Goal: Task Accomplishment & Management: Complete application form

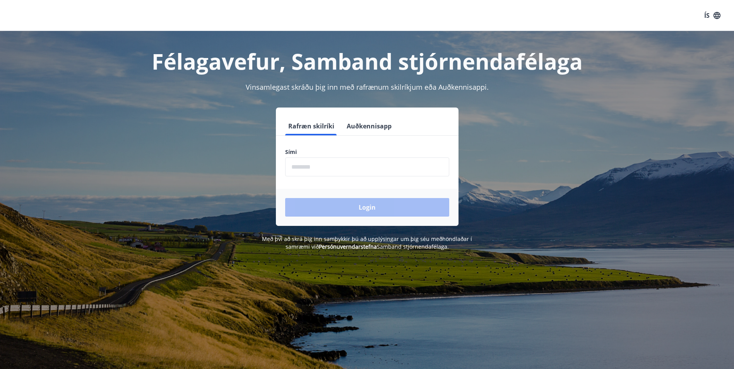
click at [304, 167] on input "phone" at bounding box center [367, 166] width 164 height 19
type input "********"
click at [358, 208] on button "Login" at bounding box center [367, 207] width 164 height 19
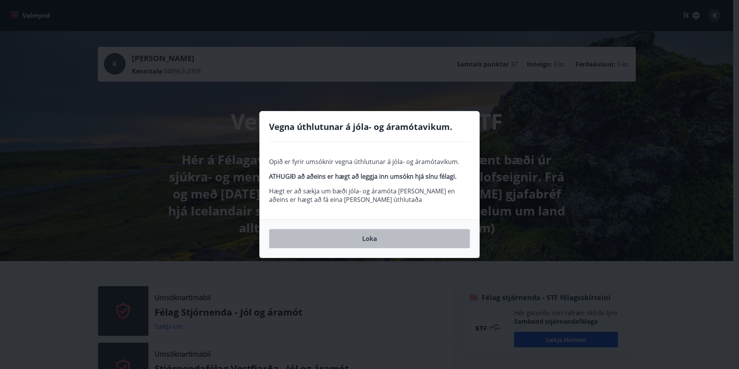
click at [375, 238] on button "Loka" at bounding box center [369, 238] width 201 height 19
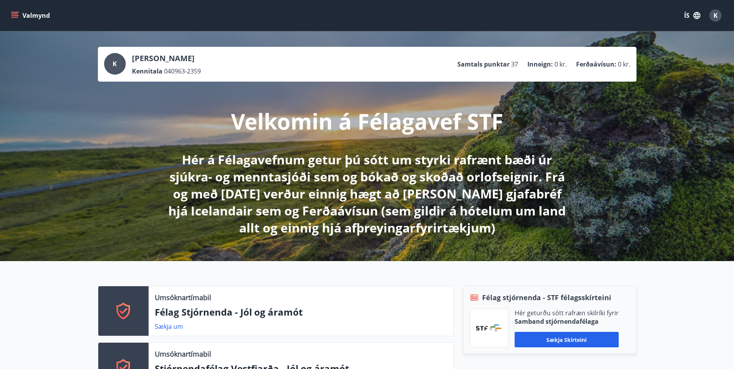
click at [14, 16] on icon "menu" at bounding box center [15, 16] width 8 height 8
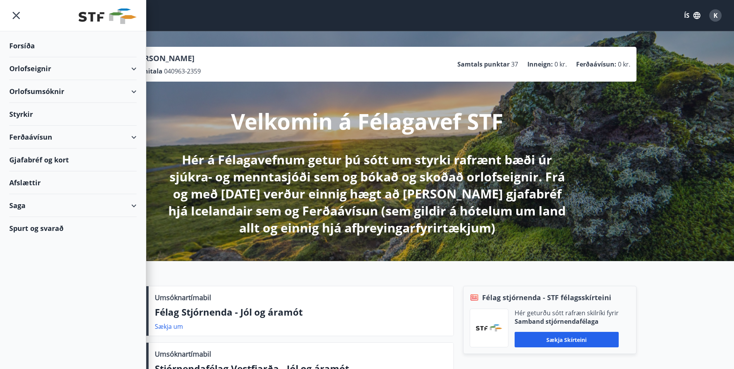
click at [19, 115] on div "Styrkir" at bounding box center [72, 114] width 127 height 23
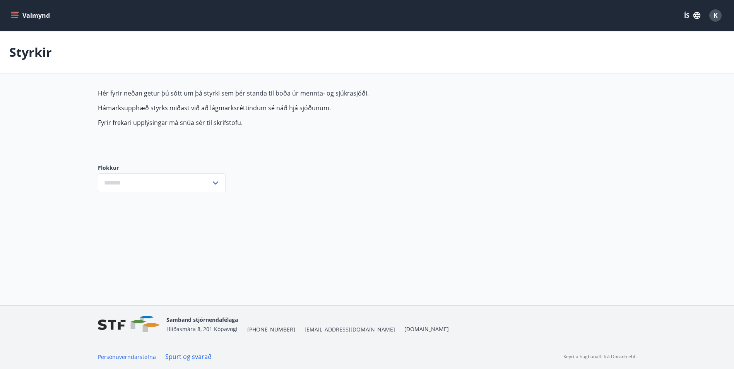
type input "***"
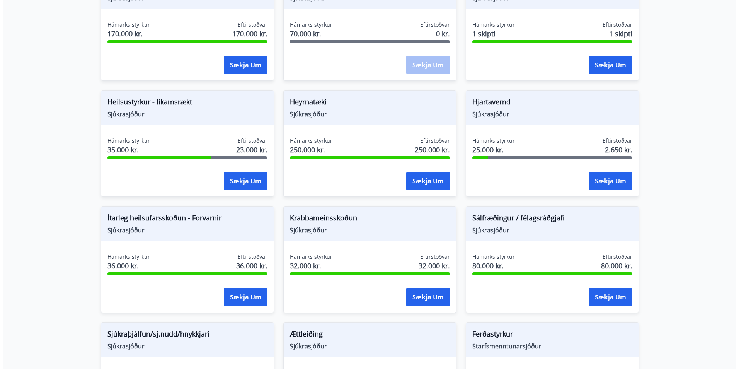
scroll to position [364, 0]
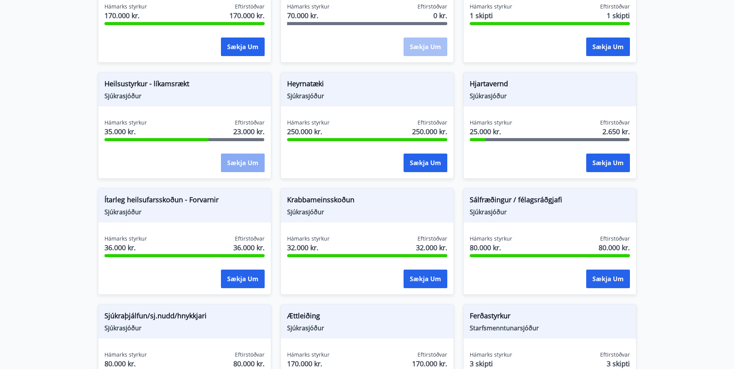
click at [232, 160] on button "Sækja um" at bounding box center [243, 163] width 44 height 19
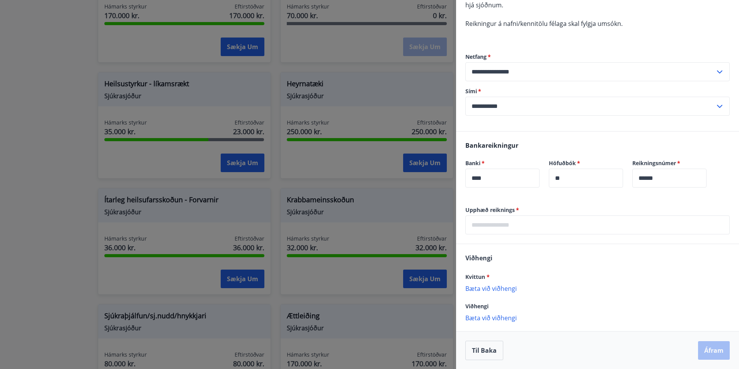
scroll to position [119, 0]
click at [488, 224] on input "text" at bounding box center [598, 224] width 265 height 19
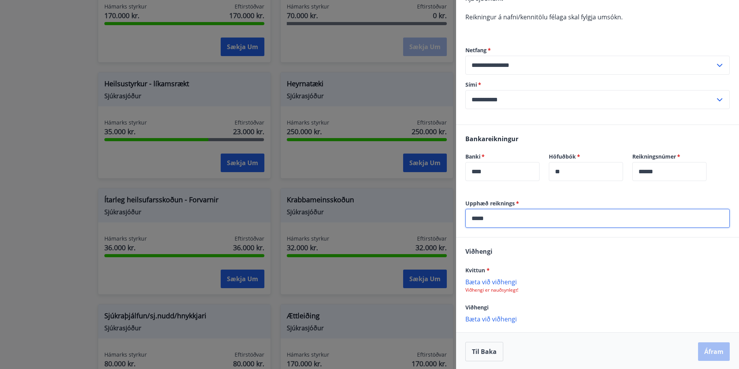
scroll to position [126, 0]
type input "*****"
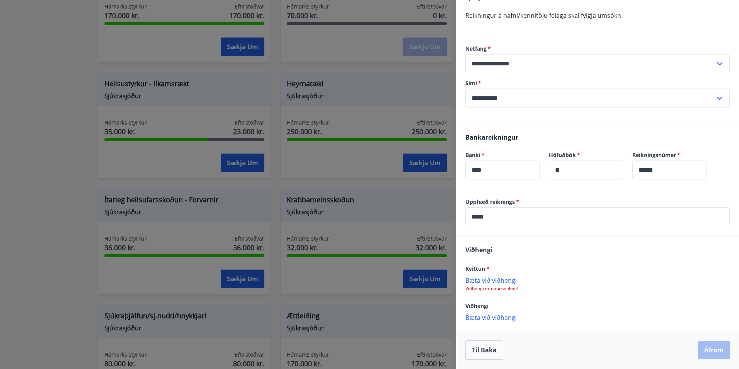
click at [488, 278] on p "Bæta við viðhengi" at bounding box center [598, 280] width 265 height 8
click at [703, 349] on button "Áfram" at bounding box center [714, 350] width 32 height 19
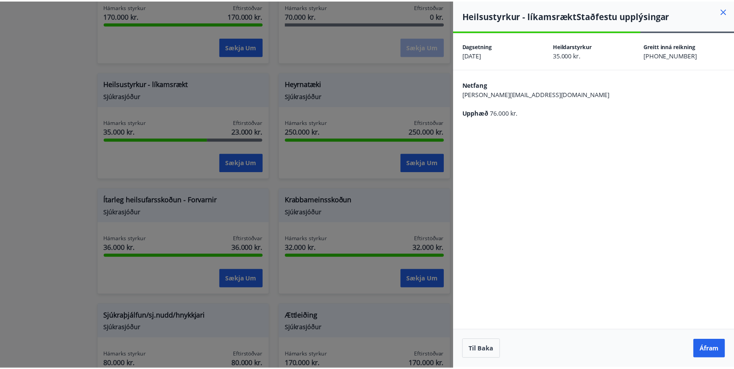
scroll to position [0, 0]
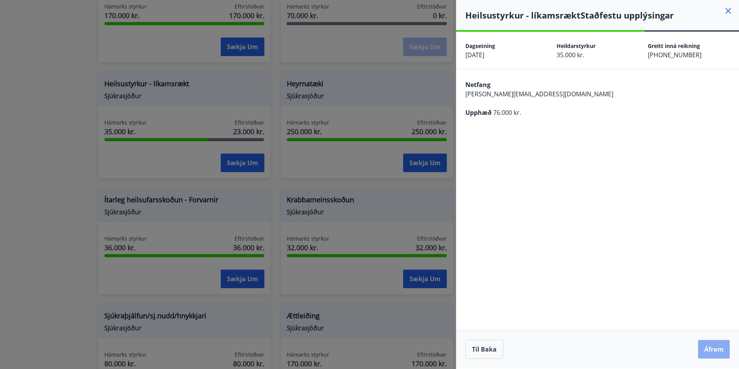
click at [717, 349] on button "Áfram" at bounding box center [714, 349] width 32 height 19
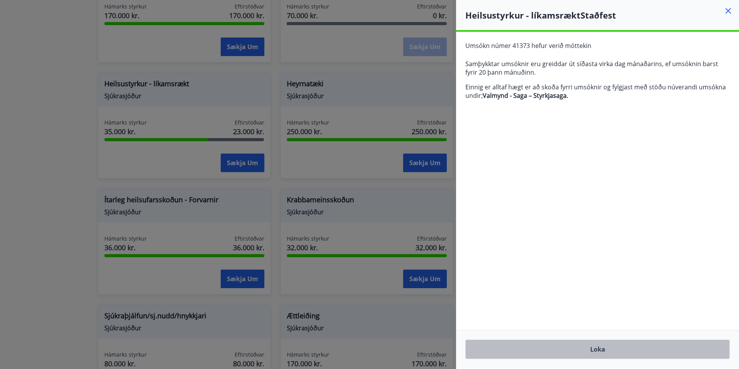
click at [593, 352] on button "Loka" at bounding box center [598, 349] width 265 height 19
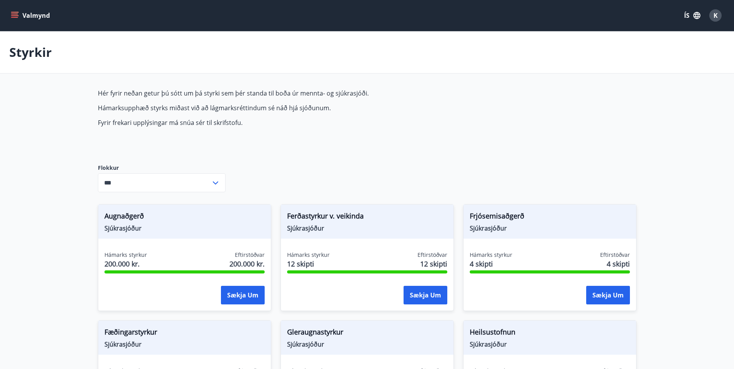
click at [214, 183] on icon at bounding box center [215, 182] width 5 height 3
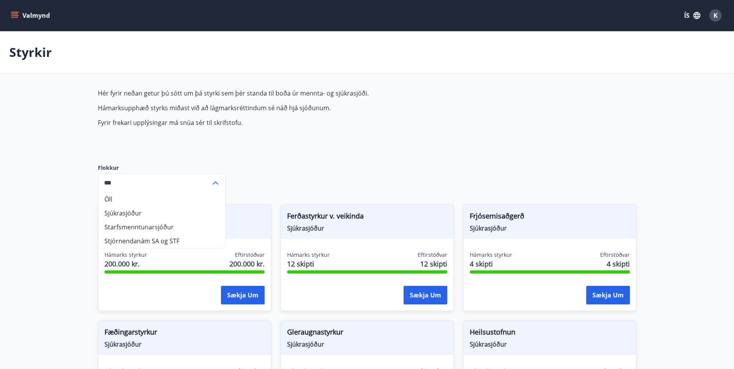
click at [214, 183] on icon at bounding box center [215, 182] width 5 height 3
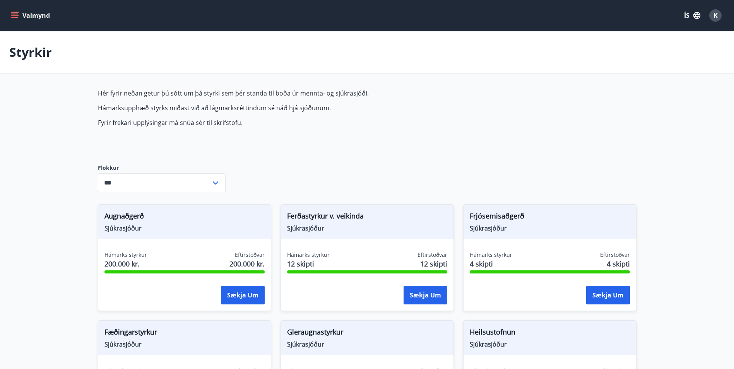
click at [15, 14] on icon "menu" at bounding box center [14, 14] width 7 height 1
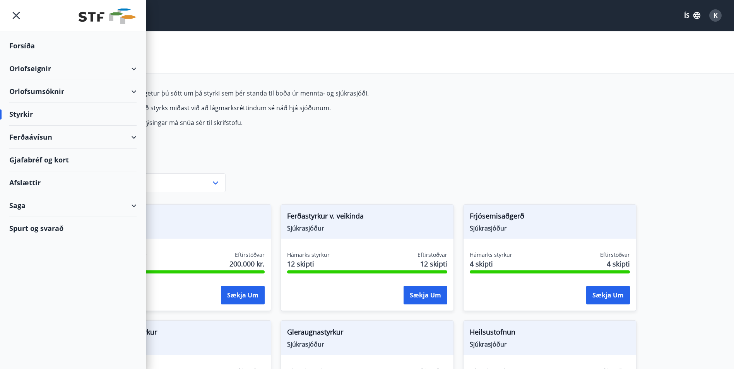
click at [21, 207] on div "Saga" at bounding box center [72, 205] width 127 height 23
click at [34, 307] on div "Styrkjasaga" at bounding box center [72, 306] width 115 height 16
